Goal: Transaction & Acquisition: Purchase product/service

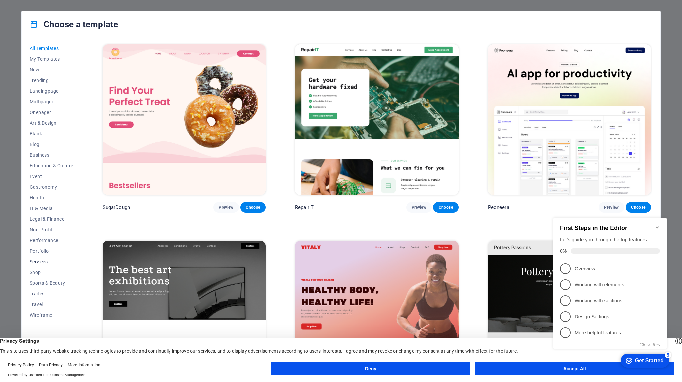
click at [36, 261] on span "Services" at bounding box center [52, 261] width 44 height 5
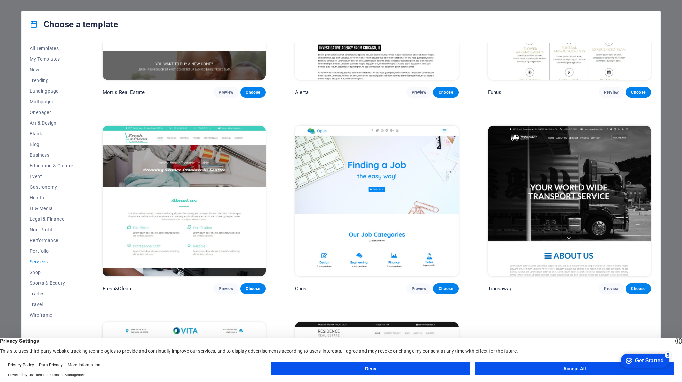
scroll to position [1020, 0]
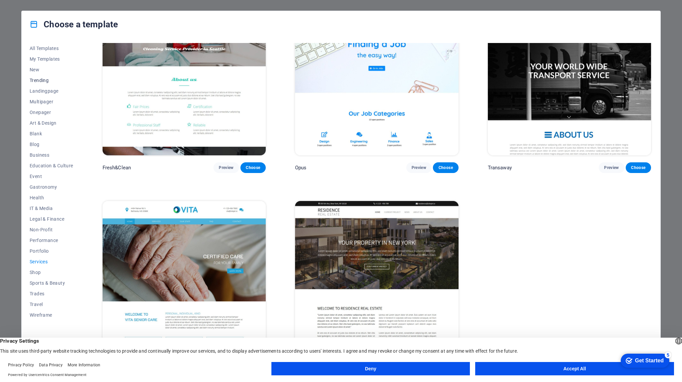
click at [43, 79] on span "Trending" at bounding box center [52, 80] width 44 height 5
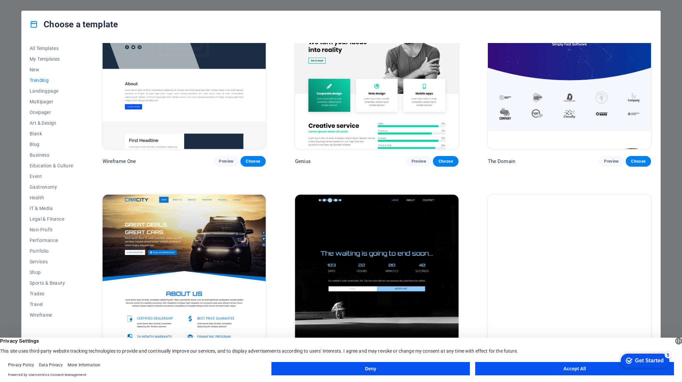
scroll to position [825, 0]
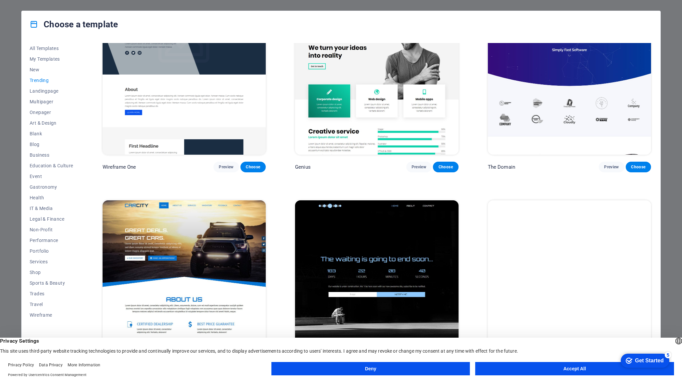
click at [363, 261] on img at bounding box center [376, 275] width 163 height 151
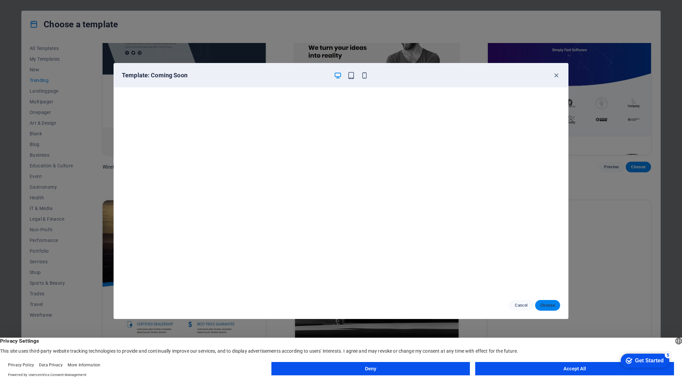
click at [545, 304] on span "Choose" at bounding box center [548, 304] width 14 height 5
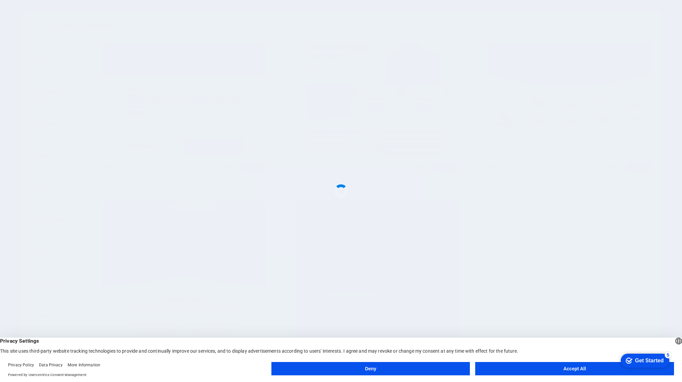
click at [408, 373] on button "Deny" at bounding box center [370, 368] width 199 height 13
